Goal: Information Seeking & Learning: Learn about a topic

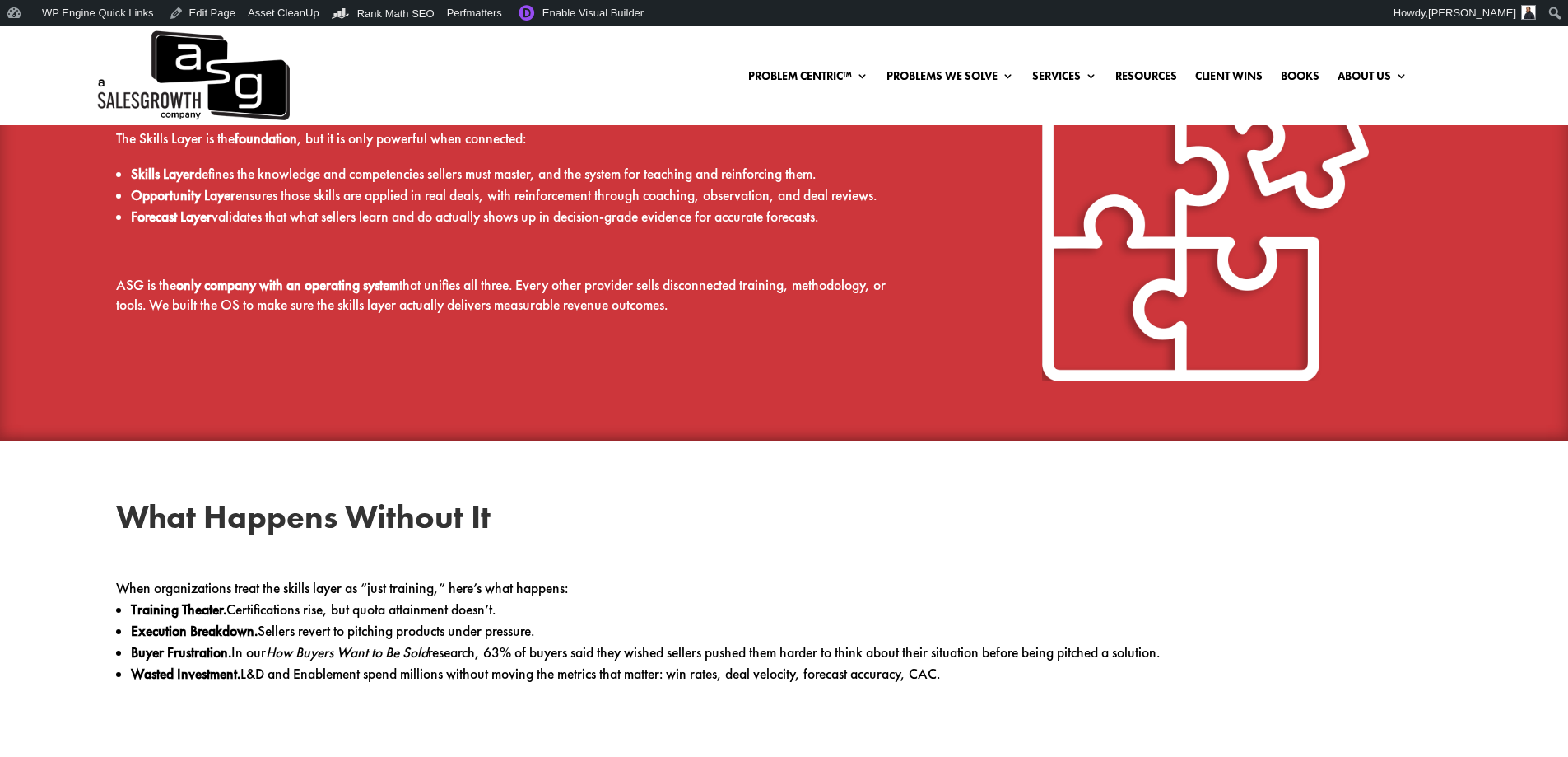
scroll to position [1564, 0]
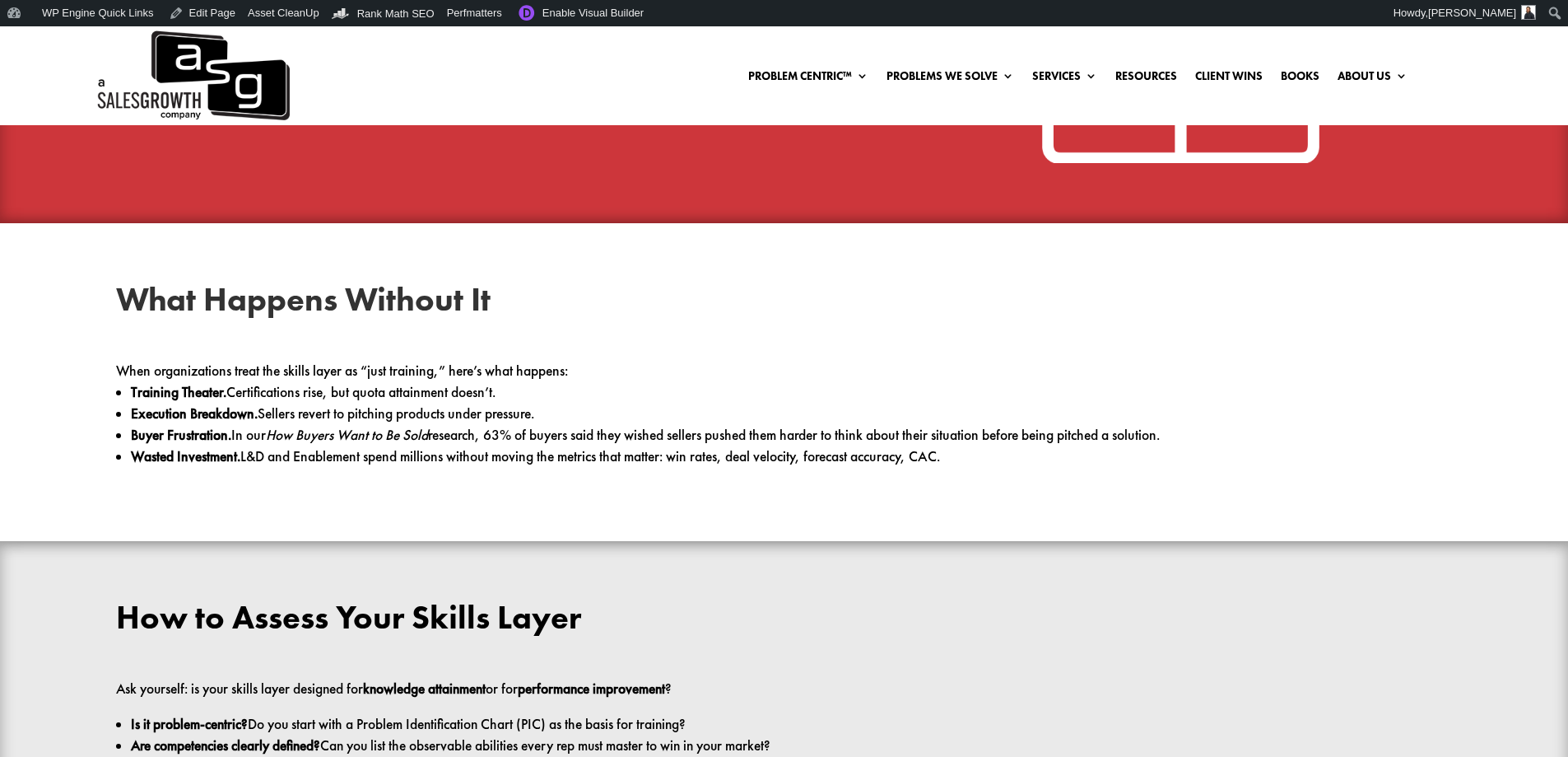
scroll to position [1893, 0]
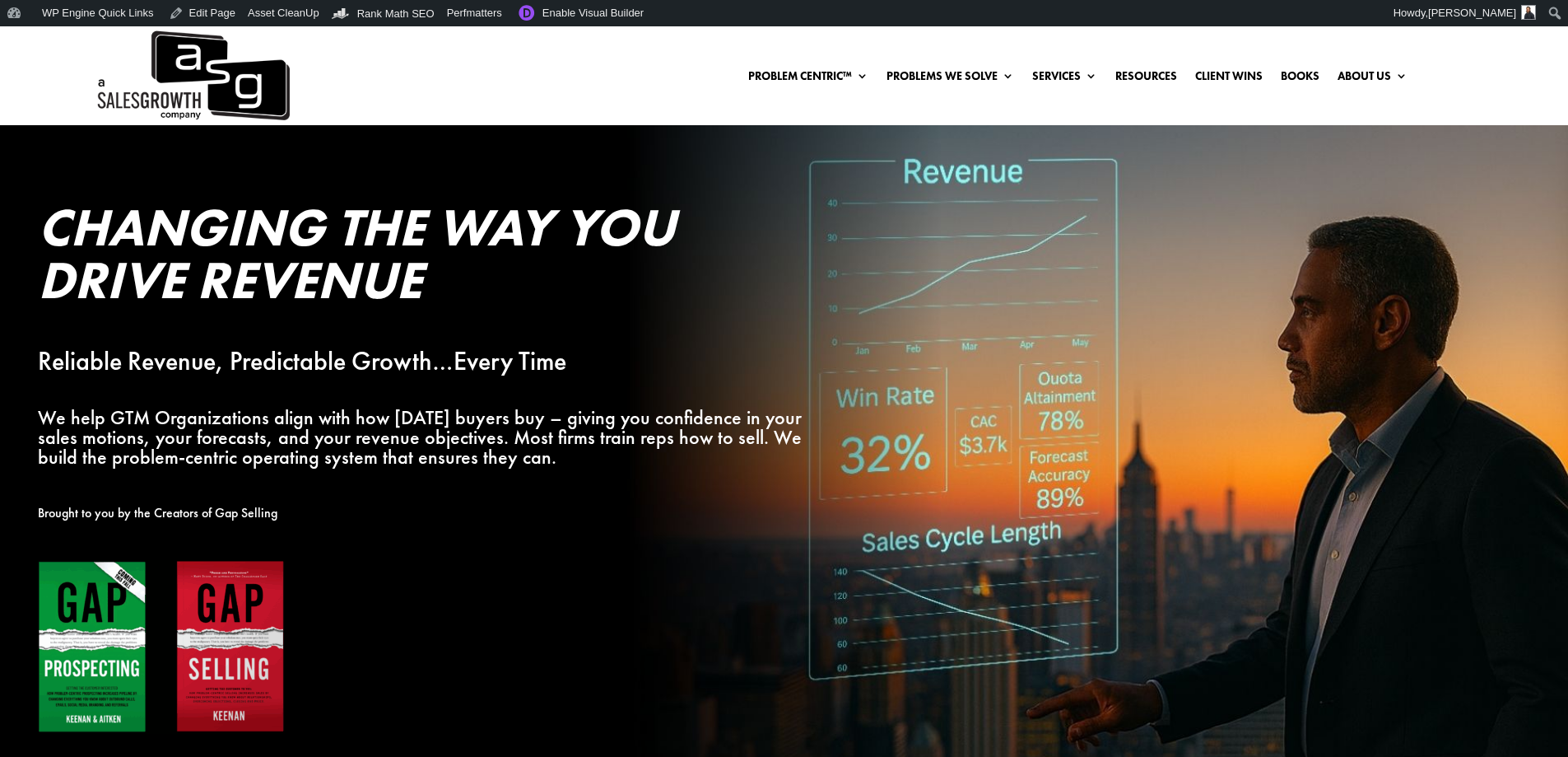
click at [1508, 51] on div "Problem Centric™ Problem Centric™ OS Problem Identification Chart Gap Selling T…" at bounding box center [784, 76] width 1568 height 99
click at [1137, 74] on link "Resources" at bounding box center [1146, 79] width 62 height 18
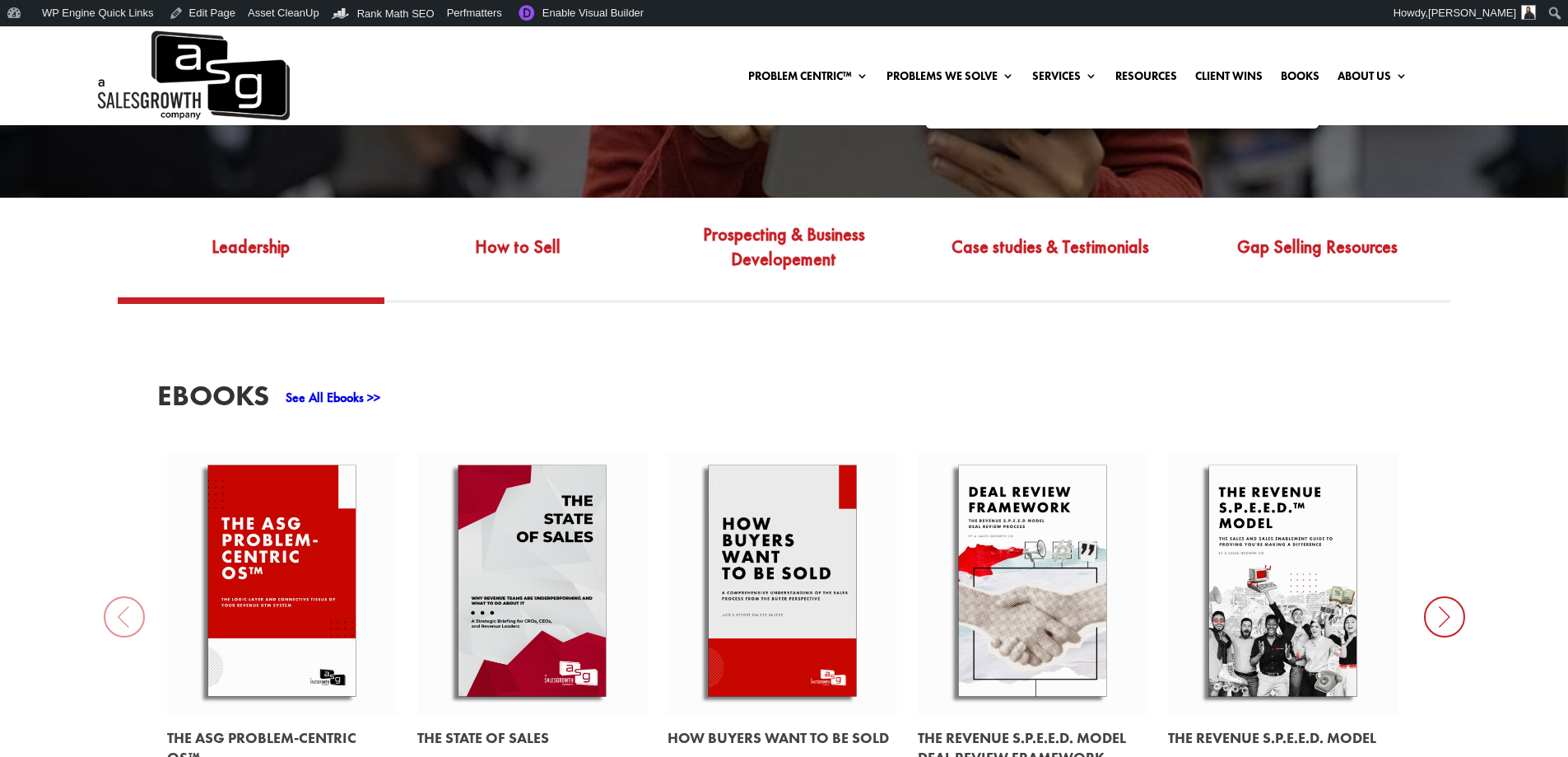
scroll to position [741, 0]
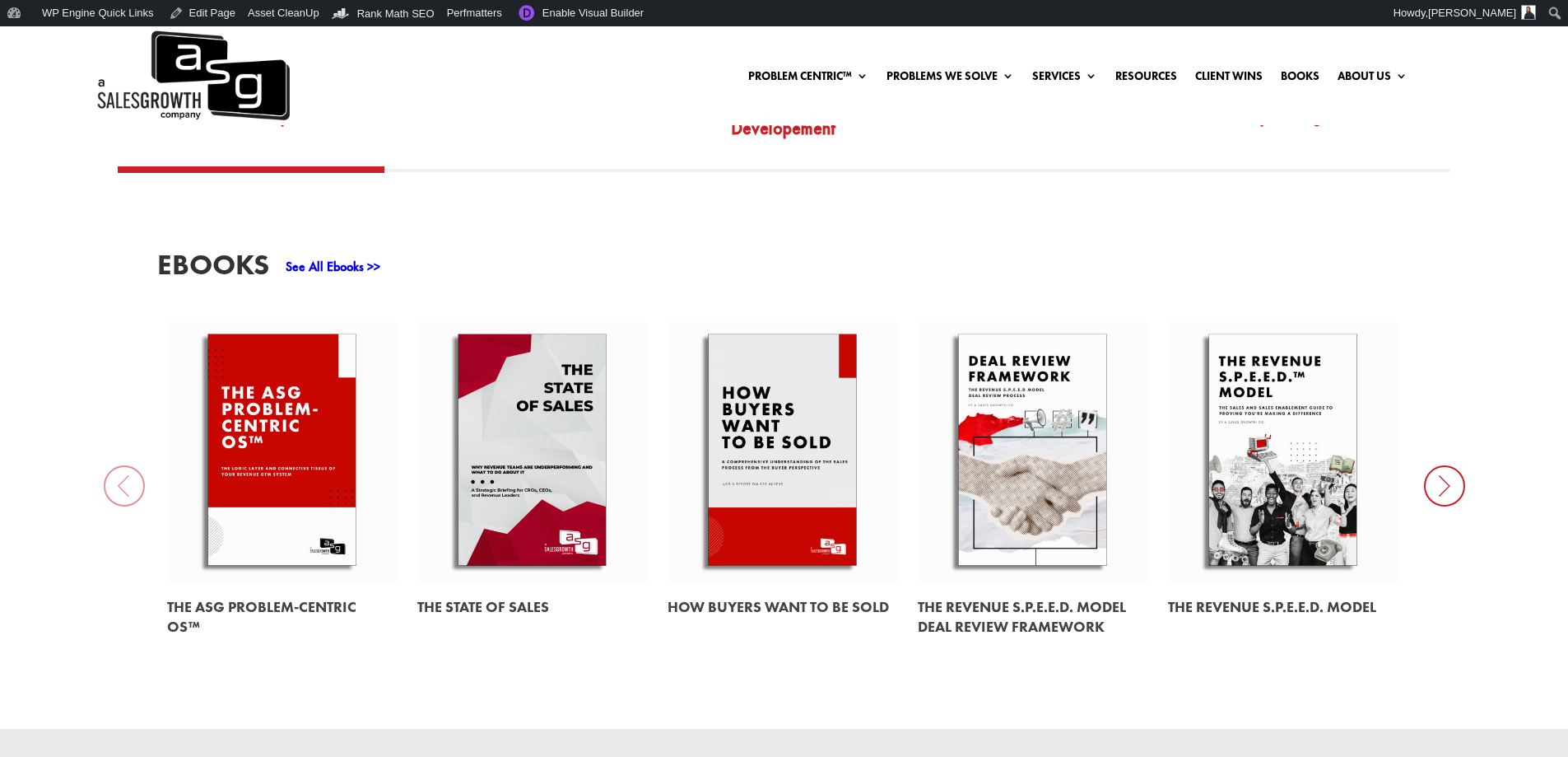
click at [534, 443] on link at bounding box center [532, 453] width 229 height 262
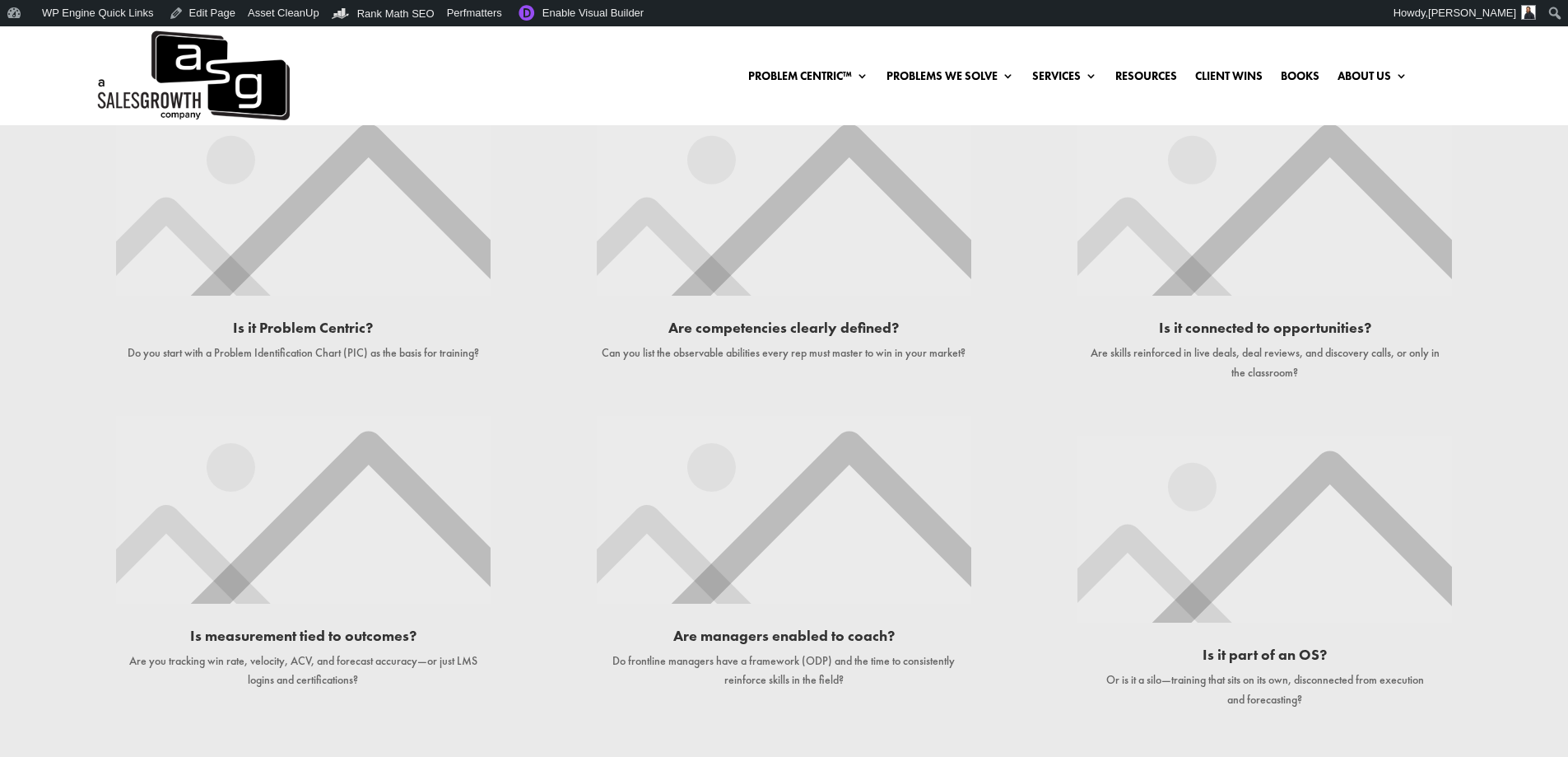
scroll to position [2799, 0]
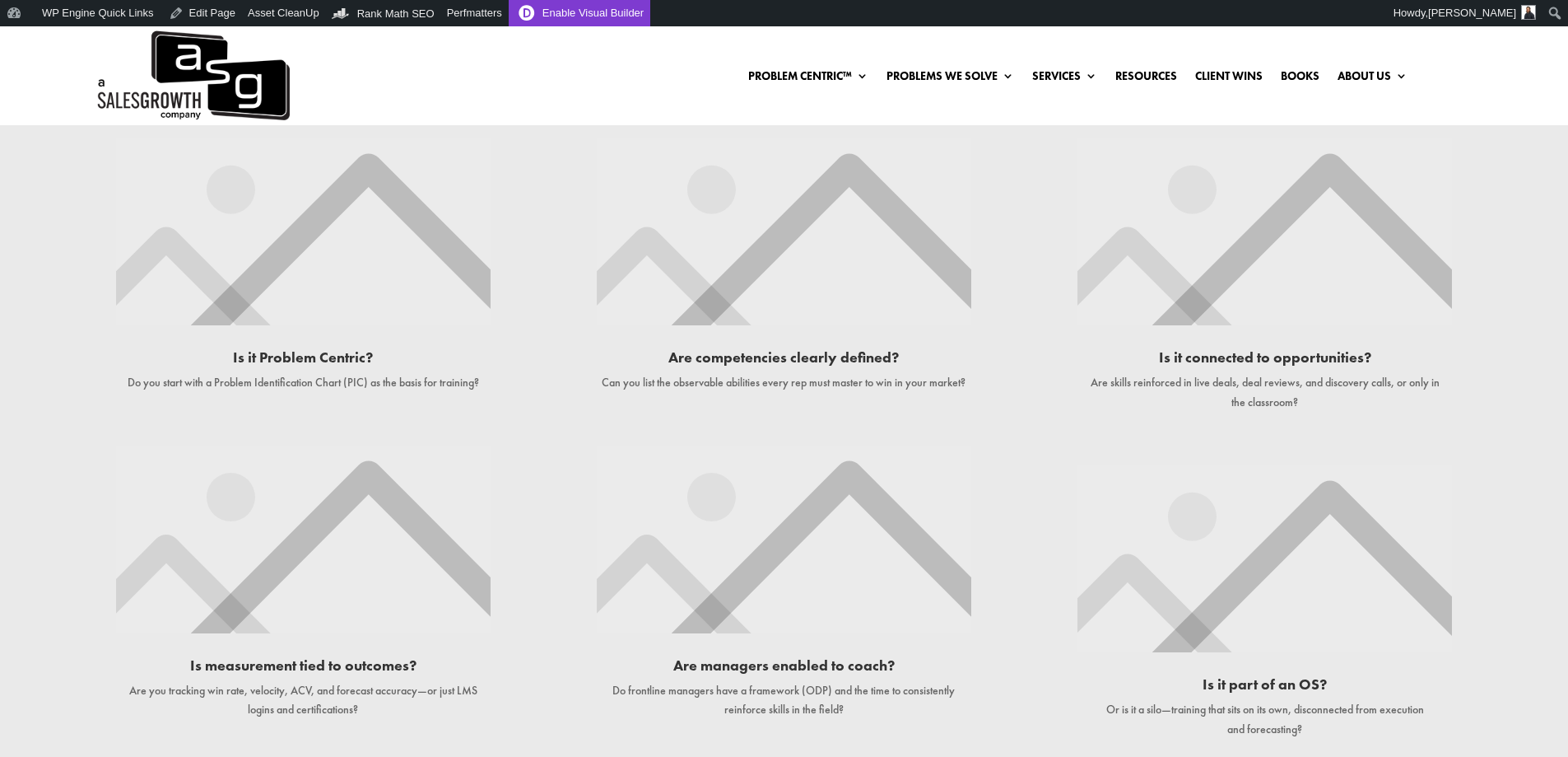
click at [589, 16] on link "Enable Visual Builder" at bounding box center [579, 13] width 142 height 27
